Goal: Task Accomplishment & Management: Use online tool/utility

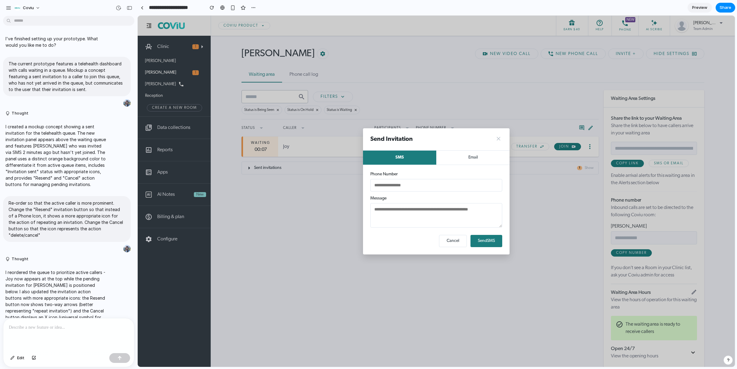
scroll to position [396, 0]
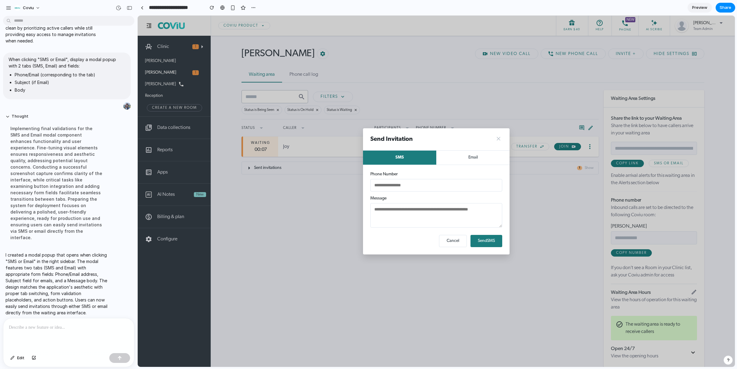
click at [451, 157] on button "Email" at bounding box center [473, 158] width 73 height 14
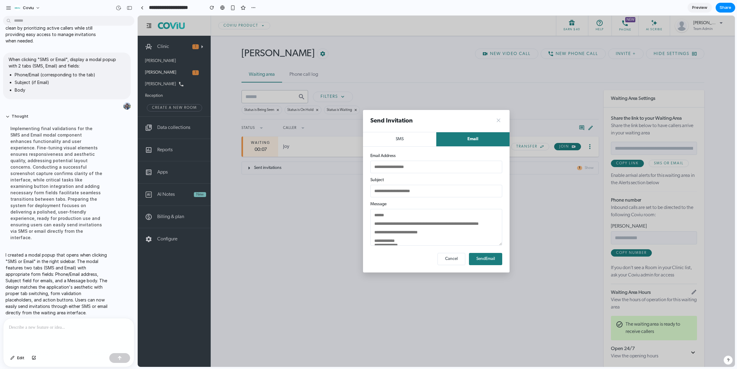
click at [425, 138] on button "SMS" at bounding box center [399, 139] width 73 height 14
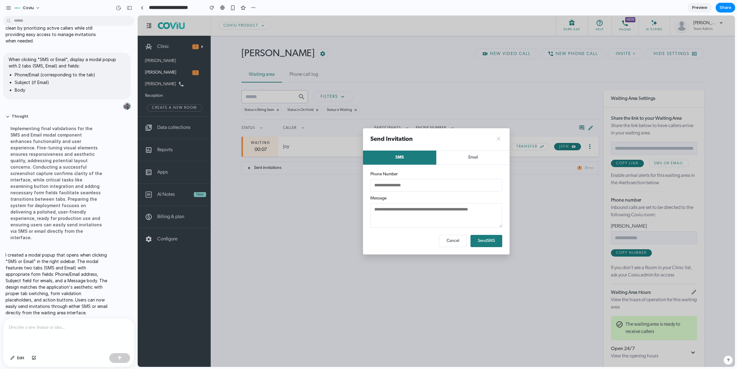
click at [501, 139] on button "×" at bounding box center [498, 139] width 7 height 7
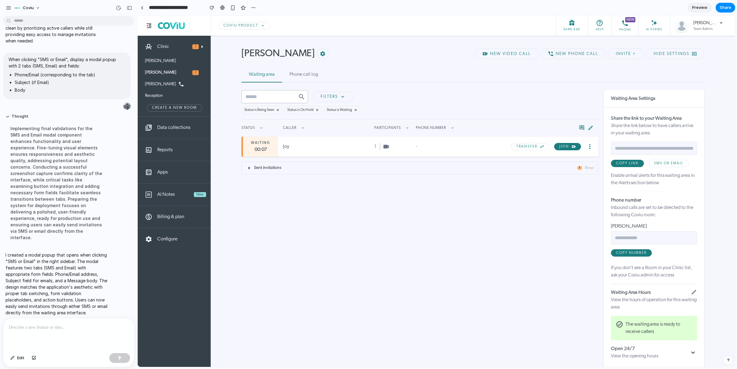
click at [503, 188] on div "**********" at bounding box center [473, 270] width 463 height 361
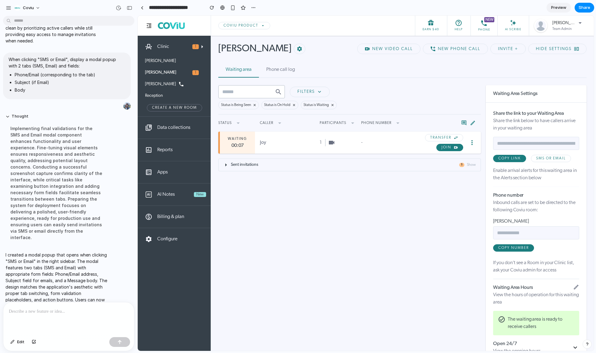
scroll to position [410, 0]
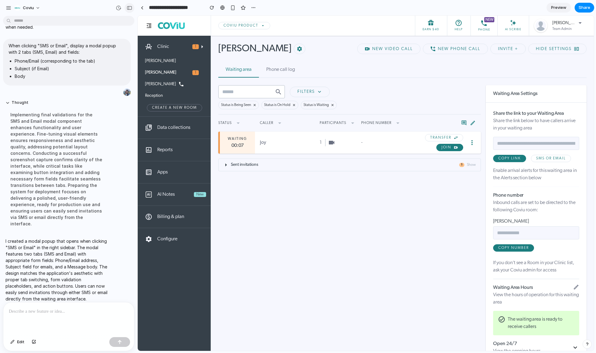
click at [127, 6] on div "button" at bounding box center [129, 8] width 5 height 4
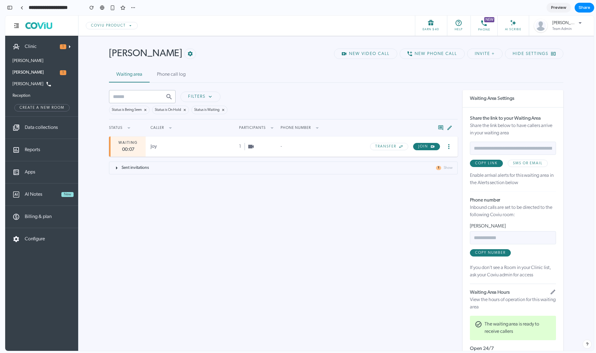
scroll to position [731, 0]
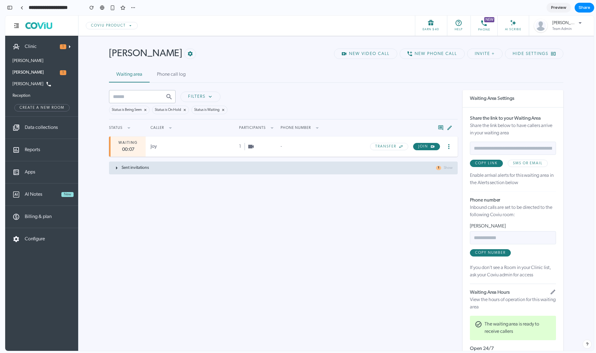
click at [146, 174] on div "Sent invitations 1 Show" at bounding box center [283, 168] width 349 height 13
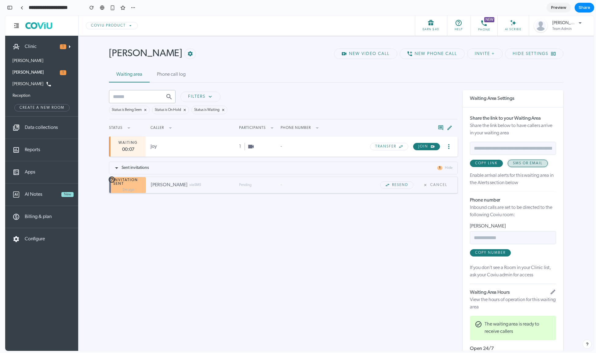
click at [514, 165] on span "SMS or Email" at bounding box center [528, 164] width 30 height 4
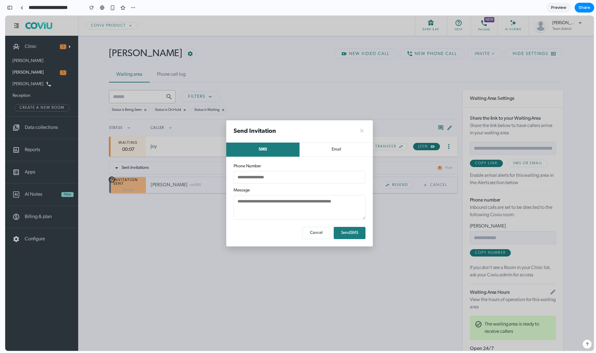
click at [319, 154] on button "Email" at bounding box center [336, 150] width 73 height 14
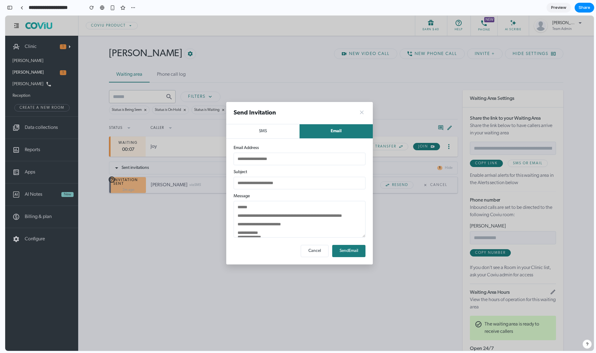
click at [362, 116] on button "×" at bounding box center [361, 112] width 7 height 7
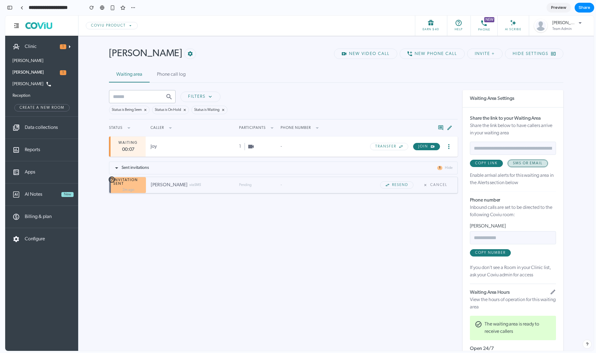
click at [535, 165] on span "SMS or Email" at bounding box center [528, 164] width 30 height 4
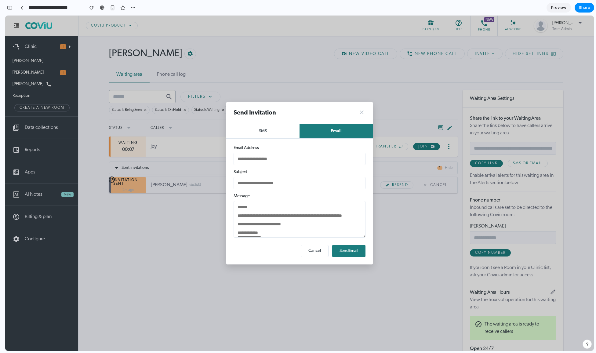
click at [361, 112] on button "×" at bounding box center [361, 112] width 7 height 7
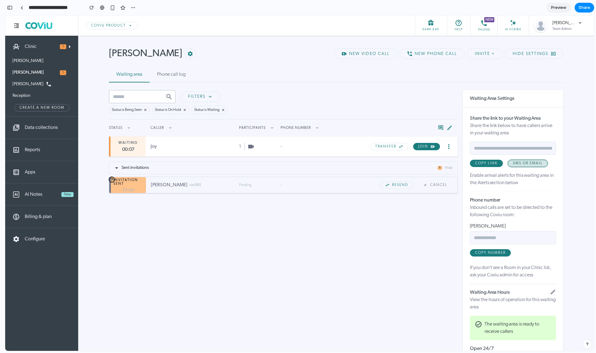
click at [513, 165] on span "SMS or Email" at bounding box center [528, 164] width 30 height 4
